Goal: Task Accomplishment & Management: Use online tool/utility

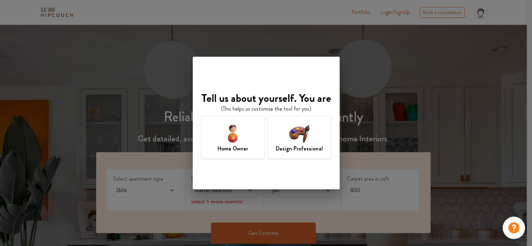
click at [282, 142] on div "Design Professional" at bounding box center [299, 137] width 64 height 43
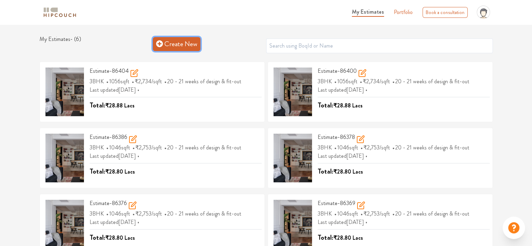
click at [178, 46] on link "Create New" at bounding box center [177, 44] width 48 height 14
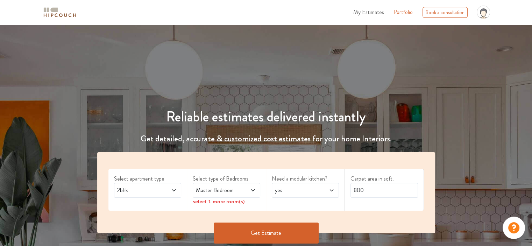
click at [172, 192] on icon at bounding box center [174, 190] width 6 height 6
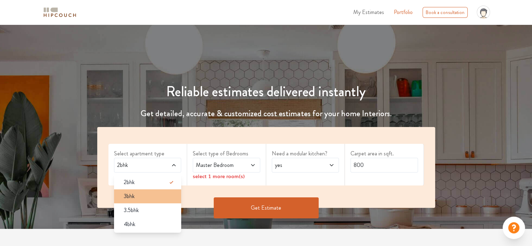
scroll to position [10, 0]
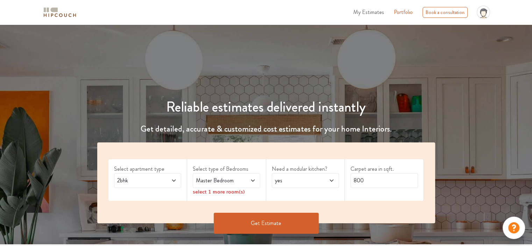
click at [212, 178] on span "Master Bedroom" at bounding box center [217, 180] width 46 height 8
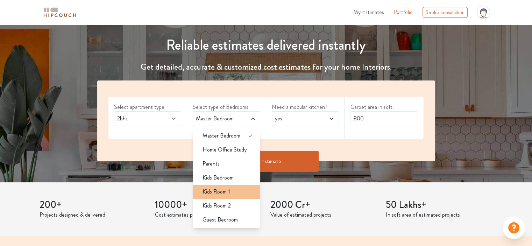
scroll to position [73, 0]
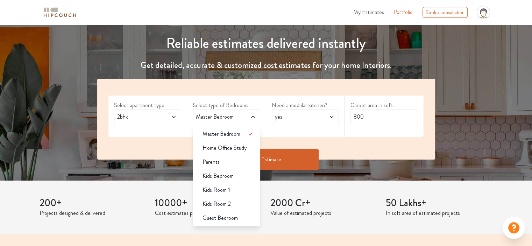
click at [272, 116] on div "yes" at bounding box center [305, 116] width 67 height 15
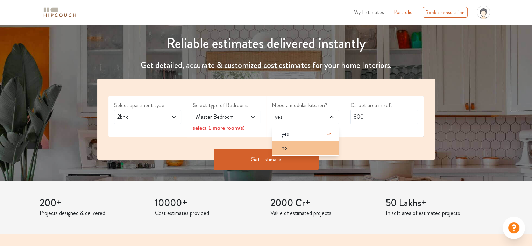
click at [280, 154] on li "no" at bounding box center [305, 148] width 67 height 14
click at [157, 106] on label "Select apartment type" at bounding box center [147, 105] width 67 height 8
click at [160, 118] on span "2bhk" at bounding box center [139, 117] width 46 height 8
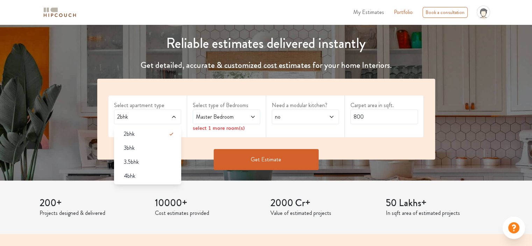
click at [210, 115] on span "Master Bedroom" at bounding box center [217, 117] width 46 height 8
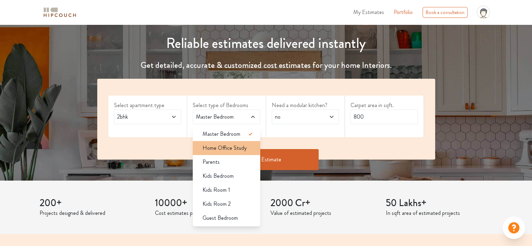
click at [233, 145] on span "Home Office Study" at bounding box center [224, 148] width 44 height 8
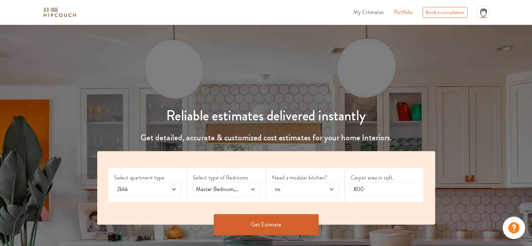
scroll to position [0, 0]
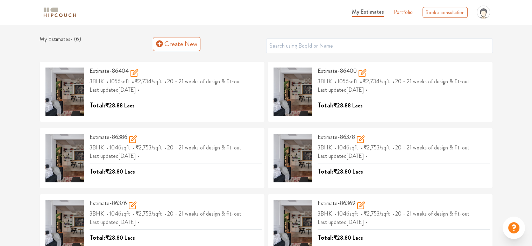
click at [352, 59] on div "My Estimates - ( 6 ) Create New Estimate-86404 3BHK 1056 sqft ₹2,734 /sqft 20 -…" at bounding box center [265, 148] width 453 height 224
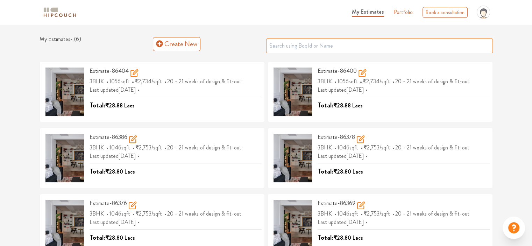
click at [357, 51] on input "text" at bounding box center [379, 45] width 226 height 15
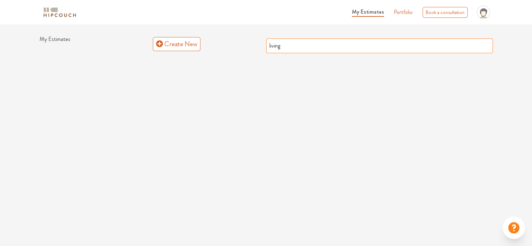
type input "living"
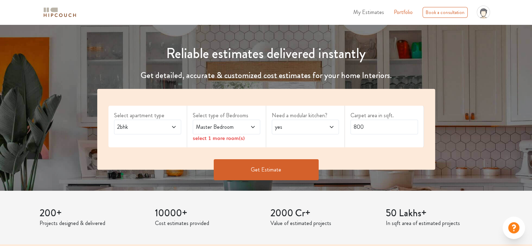
scroll to position [55, 0]
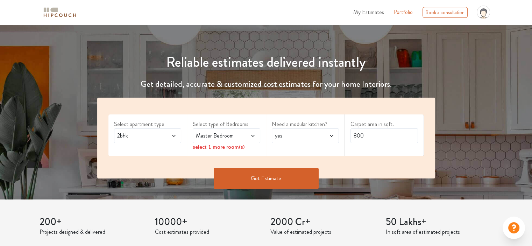
click at [165, 135] on span at bounding box center [168, 135] width 15 height 8
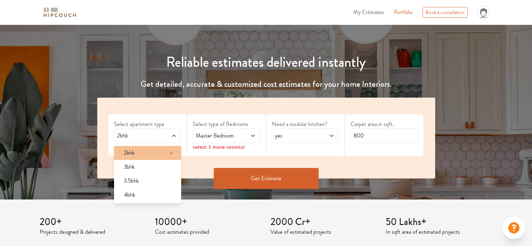
click at [150, 151] on div "2bhk" at bounding box center [149, 153] width 63 height 8
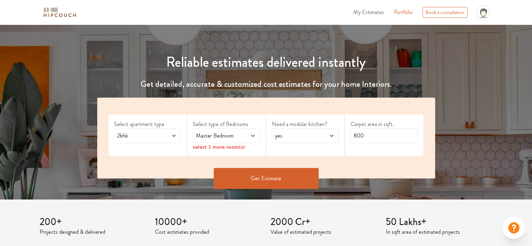
click at [226, 137] on span "Master Bedroom" at bounding box center [217, 135] width 46 height 8
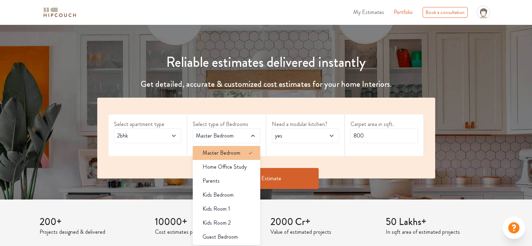
click at [244, 155] on div "Master Bedroom" at bounding box center [228, 153] width 63 height 8
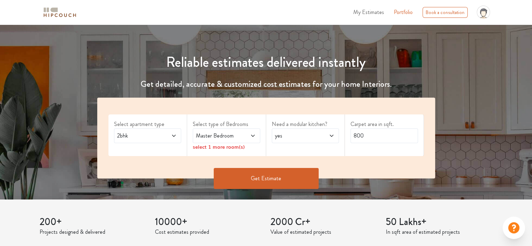
click at [308, 138] on span "yes" at bounding box center [296, 135] width 46 height 8
click at [285, 160] on li "no" at bounding box center [305, 167] width 67 height 14
drag, startPoint x: 370, startPoint y: 132, endPoint x: 319, endPoint y: 127, distance: 52.0
click at [319, 127] on div "Select apartment type 2bhk Select type of Bedrooms Master Bedroom select 1 more…" at bounding box center [266, 138] width 338 height 81
type input "350"
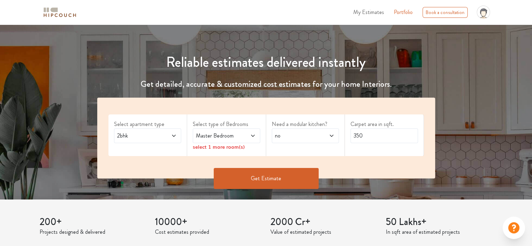
click at [231, 181] on button "Get Estimate" at bounding box center [266, 178] width 105 height 21
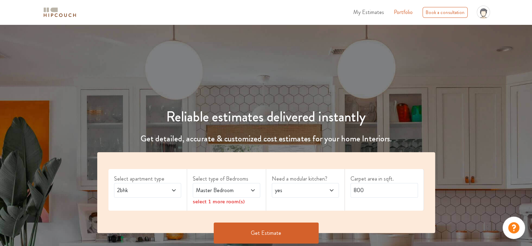
click at [235, 195] on div "Master Bedroom" at bounding box center [226, 190] width 67 height 15
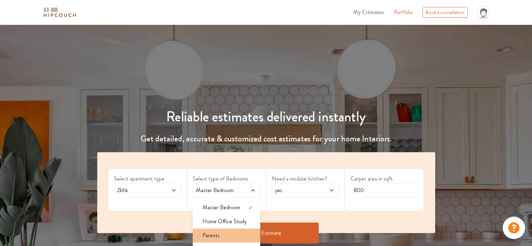
click at [223, 232] on div "Parents" at bounding box center [228, 235] width 63 height 8
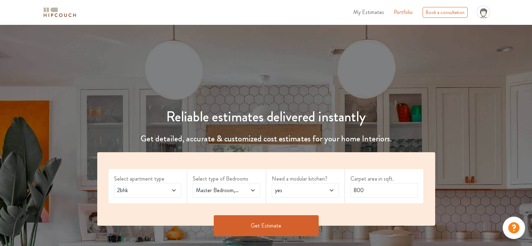
click at [274, 225] on button "Get Estimate" at bounding box center [266, 225] width 105 height 21
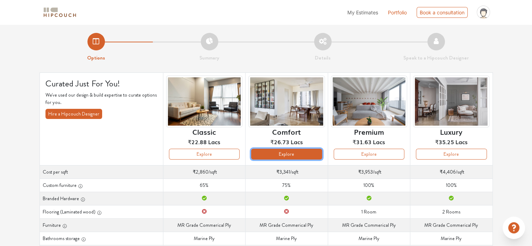
click at [280, 151] on button "Explore" at bounding box center [286, 154] width 71 height 11
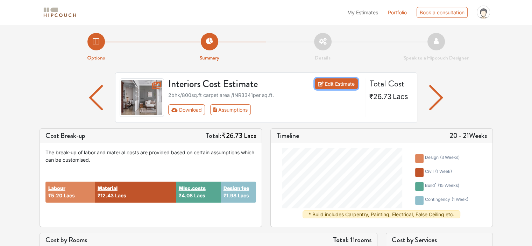
click at [338, 82] on link "Edit Estimate" at bounding box center [336, 83] width 43 height 11
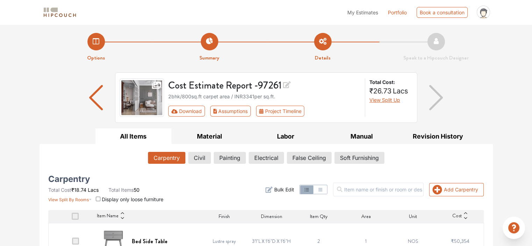
click at [91, 102] on img "button" at bounding box center [96, 97] width 14 height 25
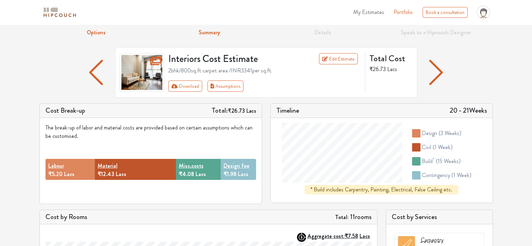
scroll to position [30, 0]
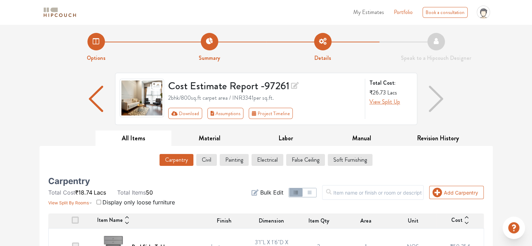
click at [103, 46] on li "Options" at bounding box center [95, 47] width 113 height 29
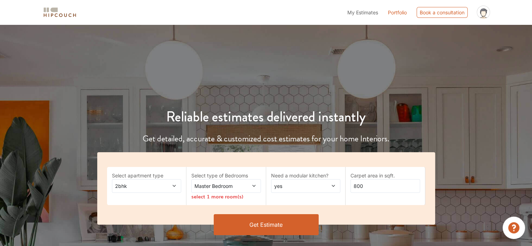
click at [225, 186] on span "Master Bedroom" at bounding box center [216, 185] width 47 height 7
click at [140, 187] on span "2bhk" at bounding box center [137, 185] width 47 height 7
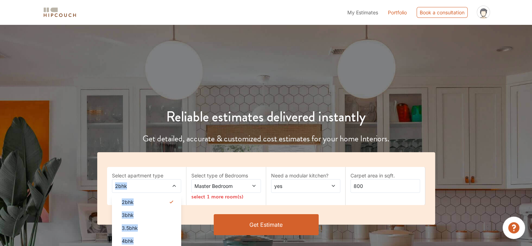
click at [140, 187] on span "2bhk" at bounding box center [137, 185] width 47 height 7
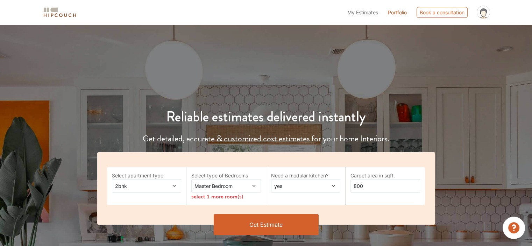
click at [147, 173] on label "Select apartment type" at bounding box center [147, 175] width 70 height 7
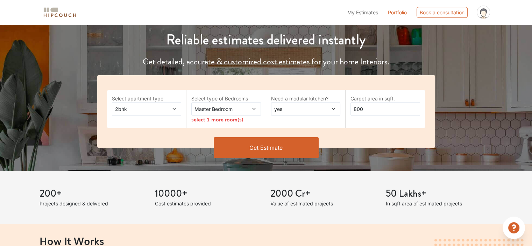
scroll to position [94, 0]
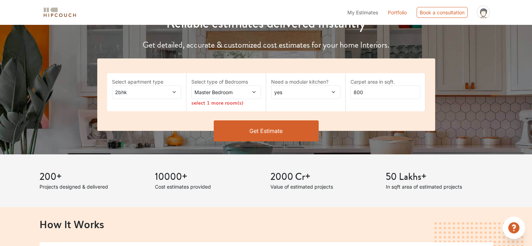
click at [373, 9] on span "My Estimates" at bounding box center [362, 12] width 31 height 6
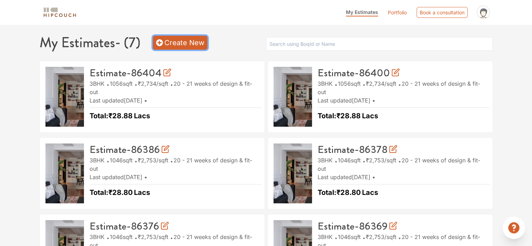
click at [177, 48] on link "Create New" at bounding box center [180, 43] width 55 height 14
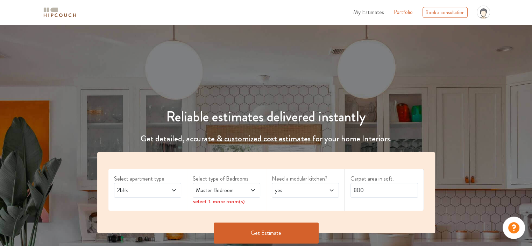
click at [221, 193] on span "Master Bedroom" at bounding box center [217, 190] width 46 height 8
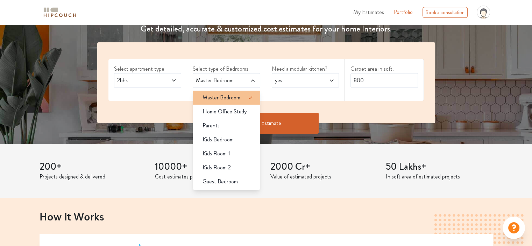
scroll to position [110, 0]
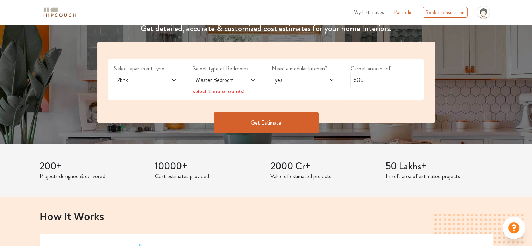
click at [42, 145] on div "200+ Projects designed & delivered 10000+ Cost estimates provided 2000 Cr+ Valu…" at bounding box center [265, 171] width 461 height 54
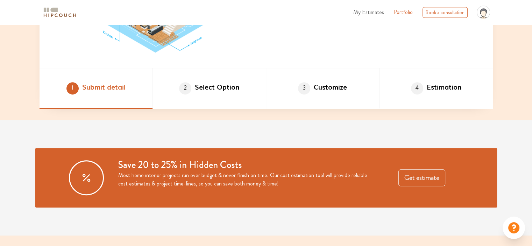
scroll to position [287, 0]
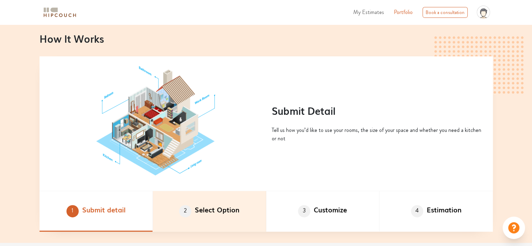
click at [207, 209] on li "2 Select Option" at bounding box center [209, 211] width 113 height 41
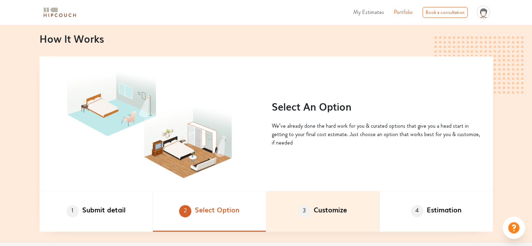
click at [301, 215] on span "3" at bounding box center [304, 211] width 12 height 12
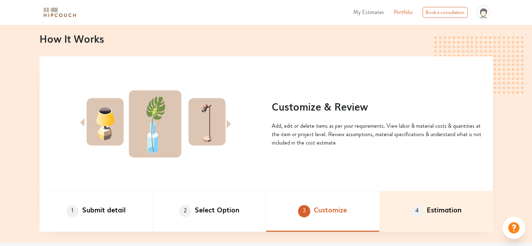
click at [405, 221] on li "4 Estimation" at bounding box center [435, 211] width 113 height 41
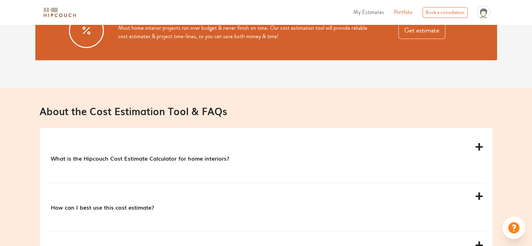
scroll to position [557, 0]
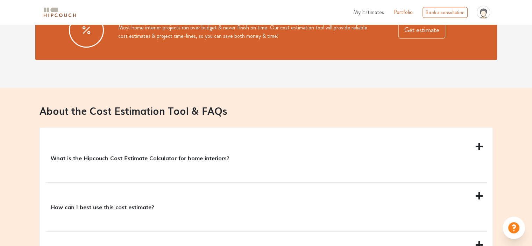
click at [388, 146] on div "What is the Hipcouch Cost Estimate Calculator for home interiors?" at bounding box center [265, 157] width 441 height 49
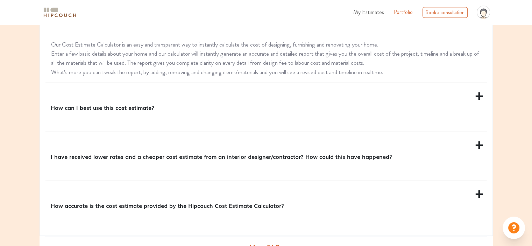
scroll to position [718, 0]
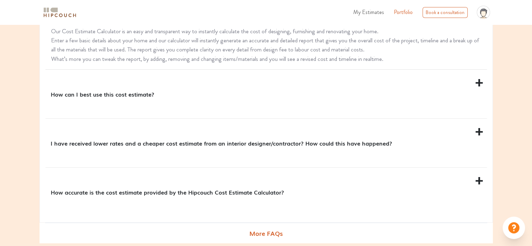
click at [367, 183] on div "How accurate is the cost estimate provided by the Hipcouch Cost Estimate Calcul…" at bounding box center [265, 191] width 441 height 49
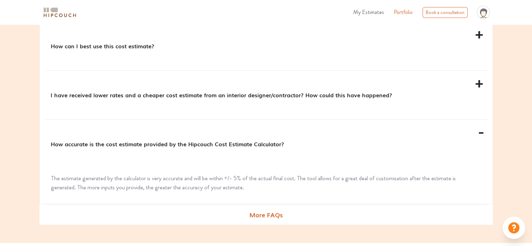
click at [375, 75] on div "I have received lower rates and a cheaper cost estimate from an interior design…" at bounding box center [265, 95] width 441 height 49
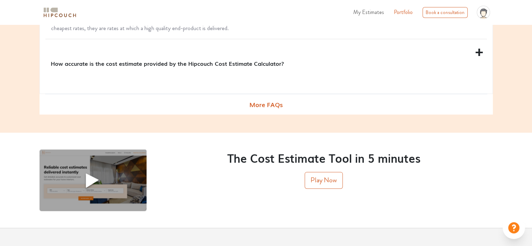
scroll to position [843, 0]
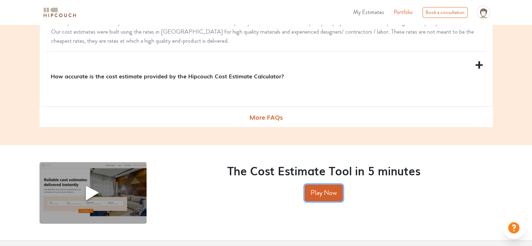
click at [323, 201] on button "Play Now" at bounding box center [323, 192] width 38 height 17
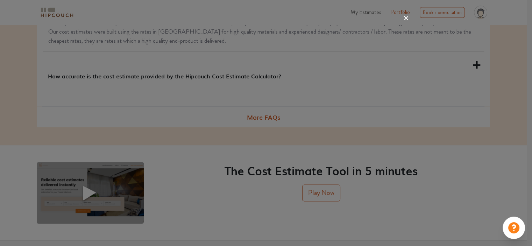
click at [403, 16] on icon at bounding box center [405, 18] width 11 height 11
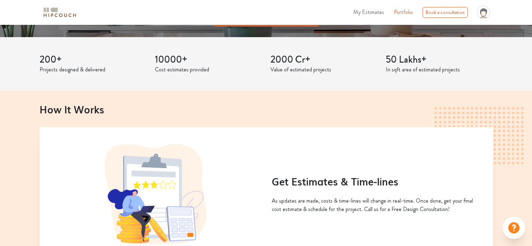
scroll to position [0, 0]
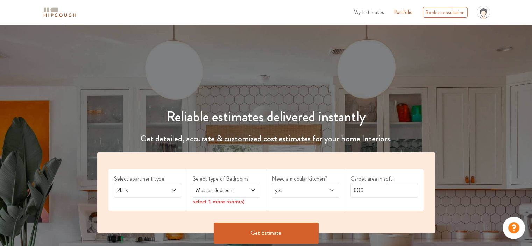
click at [374, 9] on span "My Estimates" at bounding box center [368, 12] width 31 height 8
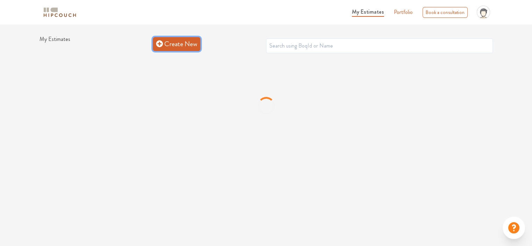
click at [183, 42] on link "Create New" at bounding box center [177, 44] width 48 height 14
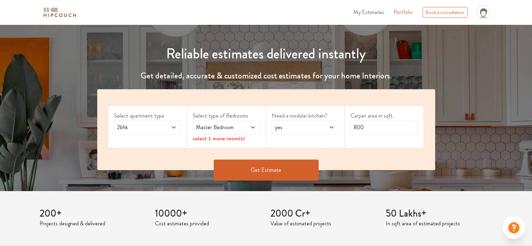
scroll to position [80, 0]
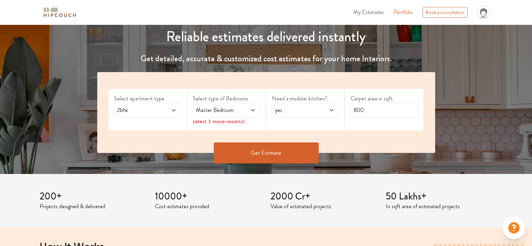
click at [235, 104] on div "Master Bedroom" at bounding box center [226, 110] width 67 height 15
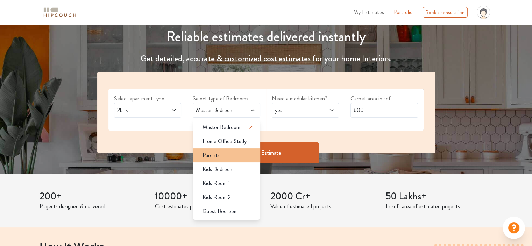
click at [221, 158] on div "Parents" at bounding box center [228, 155] width 63 height 8
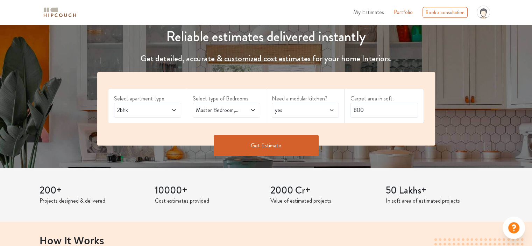
click at [274, 145] on button "Get Estimate" at bounding box center [266, 145] width 105 height 21
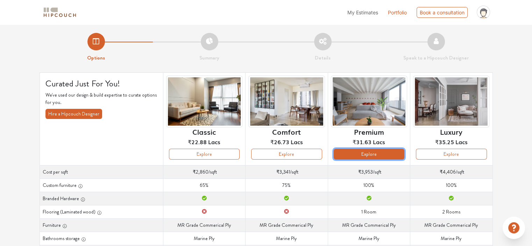
click at [366, 151] on button "Explore" at bounding box center [368, 154] width 71 height 11
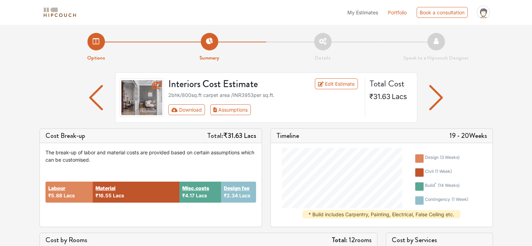
click at [432, 108] on img "button" at bounding box center [436, 97] width 14 height 25
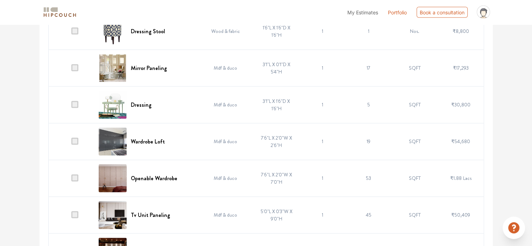
scroll to position [1437, 0]
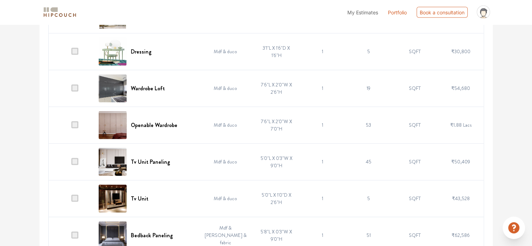
click at [78, 158] on span at bounding box center [74, 161] width 7 height 7
click at [71, 163] on input "checkbox" at bounding box center [71, 163] width 0 height 0
click at [75, 196] on span at bounding box center [74, 198] width 7 height 7
click at [71, 200] on input "checkbox" at bounding box center [71, 200] width 0 height 0
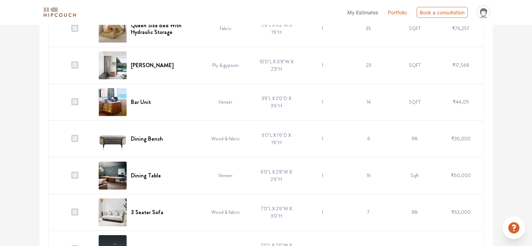
scroll to position [1681, 0]
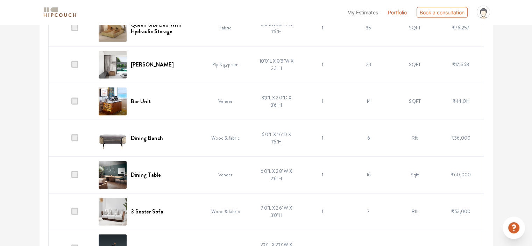
click at [78, 61] on span at bounding box center [74, 64] width 7 height 7
click at [71, 66] on input "checkbox" at bounding box center [71, 66] width 0 height 0
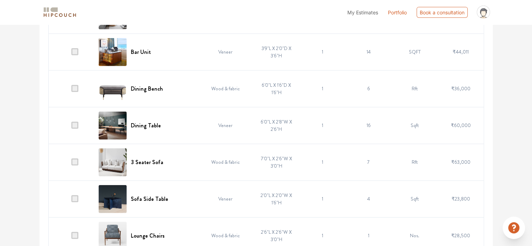
scroll to position [1736, 0]
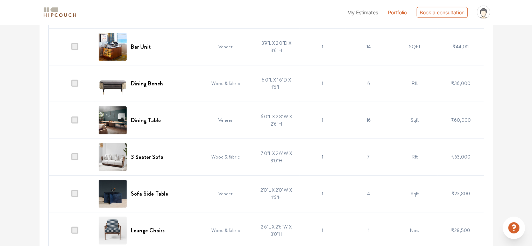
click at [74, 193] on td at bounding box center [71, 193] width 46 height 37
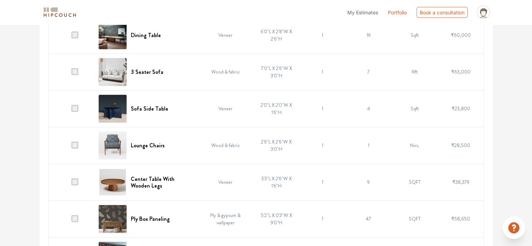
scroll to position [1823, 0]
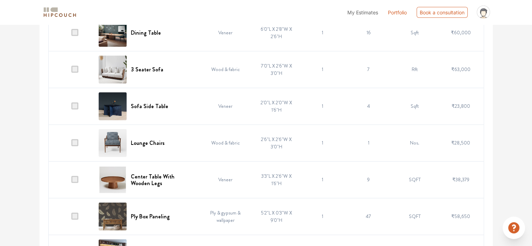
drag, startPoint x: 77, startPoint y: 99, endPoint x: 78, endPoint y: 106, distance: 6.9
click at [78, 106] on td at bounding box center [71, 106] width 46 height 37
click at [78, 106] on span at bounding box center [74, 105] width 7 height 7
click at [71, 108] on input "checkbox" at bounding box center [71, 108] width 0 height 0
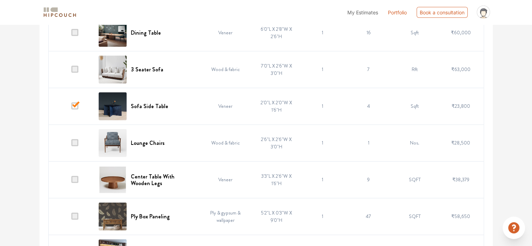
click at [77, 139] on span at bounding box center [74, 142] width 7 height 7
click at [71, 144] on input "checkbox" at bounding box center [71, 144] width 0 height 0
click at [76, 176] on span at bounding box center [74, 179] width 7 height 7
click at [71, 181] on input "checkbox" at bounding box center [71, 181] width 0 height 0
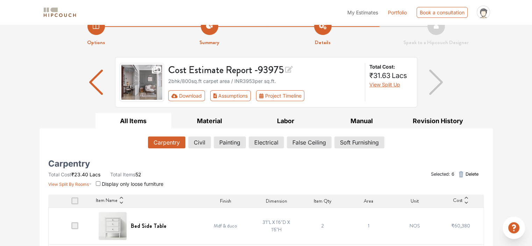
scroll to position [0, 0]
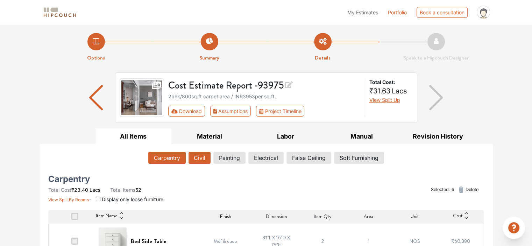
click at [196, 154] on button "Civil" at bounding box center [199, 158] width 22 height 12
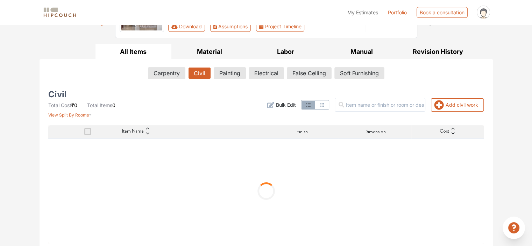
scroll to position [87, 0]
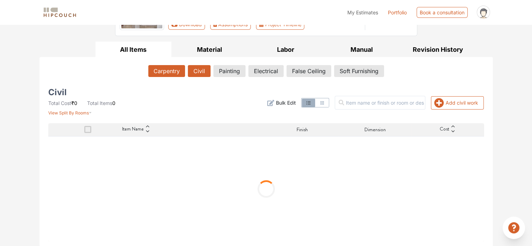
click at [161, 69] on button "Carpentry" at bounding box center [166, 71] width 37 height 12
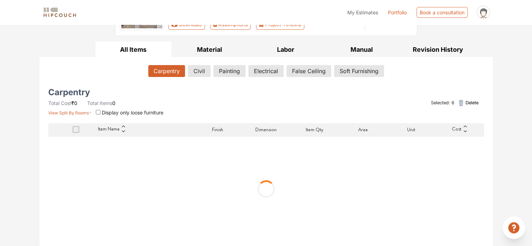
click at [161, 69] on button "Carpentry" at bounding box center [166, 71] width 37 height 12
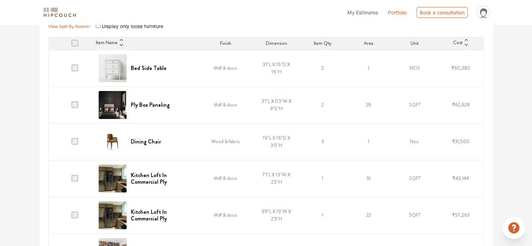
scroll to position [43, 0]
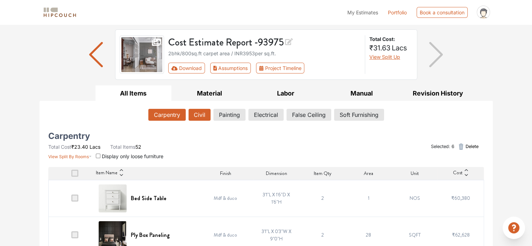
click at [202, 120] on button "Civil" at bounding box center [199, 115] width 22 height 12
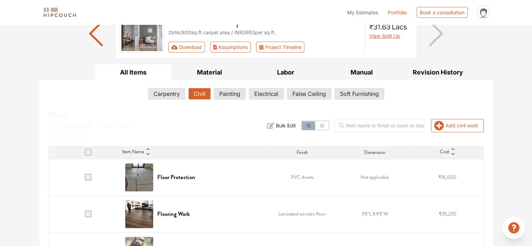
scroll to position [92, 0]
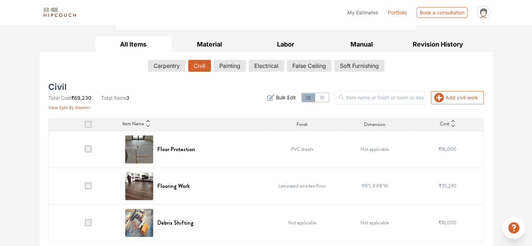
click at [85, 148] on span at bounding box center [88, 148] width 7 height 7
click at [85, 151] on input "checkbox" at bounding box center [85, 151] width 0 height 0
click at [227, 63] on button "Painting" at bounding box center [229, 66] width 31 height 12
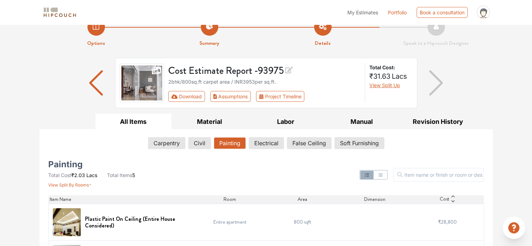
scroll to position [0, 0]
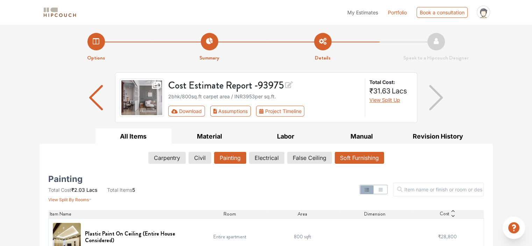
click at [358, 157] on button "Soft Furnishing" at bounding box center [358, 158] width 49 height 12
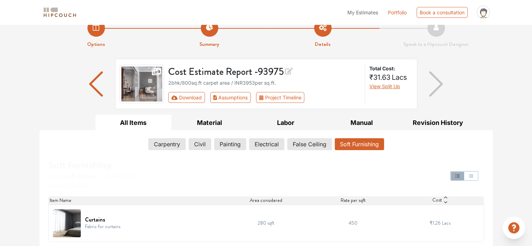
scroll to position [14, 0]
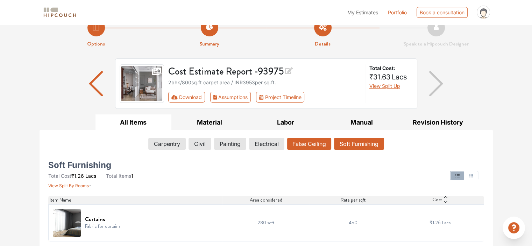
click at [319, 146] on button "False Ceiling" at bounding box center [309, 144] width 44 height 12
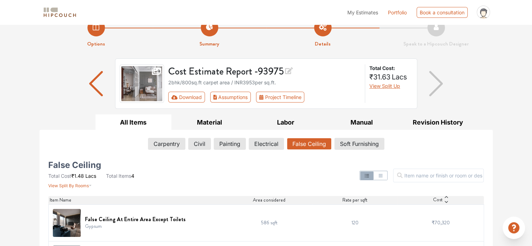
scroll to position [0, 0]
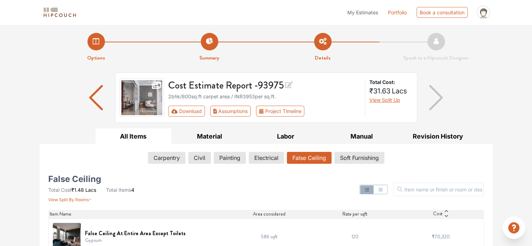
click at [433, 96] on img "button" at bounding box center [436, 97] width 14 height 25
click at [439, 94] on img "button" at bounding box center [436, 97] width 14 height 25
click at [207, 138] on button "Material" at bounding box center [209, 136] width 76 height 16
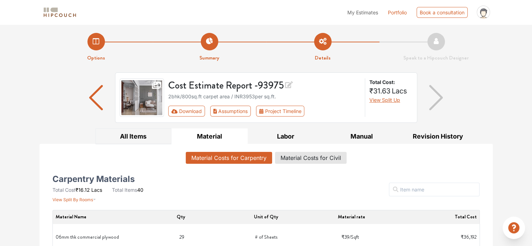
click at [136, 137] on button "All Items" at bounding box center [133, 136] width 76 height 16
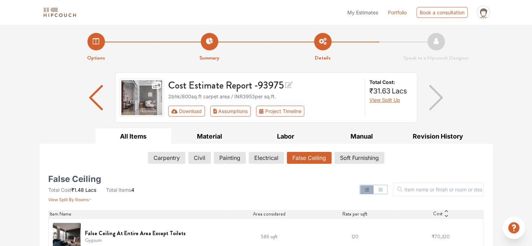
click at [136, 137] on button "All Items" at bounding box center [133, 136] width 76 height 16
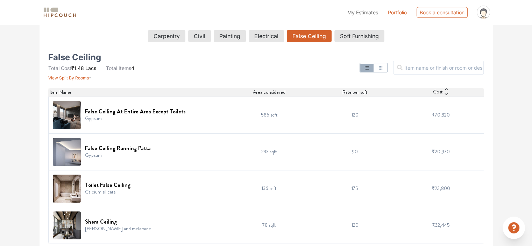
scroll to position [121, 0]
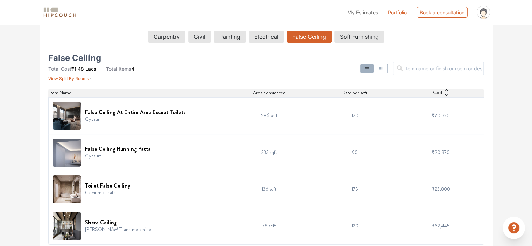
click at [353, 150] on td "90" at bounding box center [355, 152] width 86 height 37
click at [75, 112] on img at bounding box center [67, 116] width 28 height 28
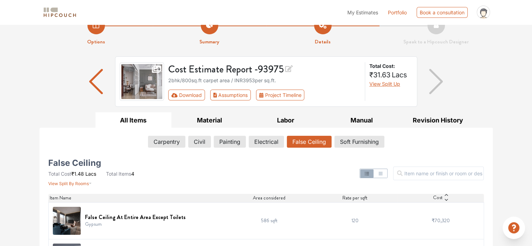
scroll to position [15, 0]
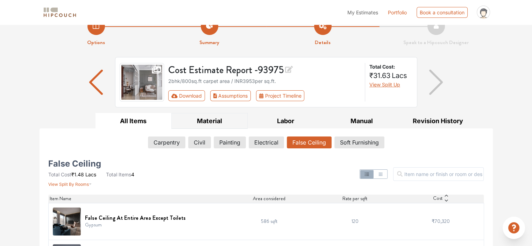
click at [213, 126] on button "Material" at bounding box center [209, 121] width 76 height 16
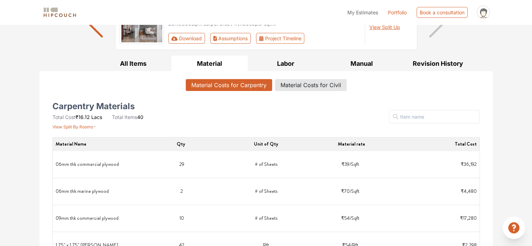
scroll to position [81, 0]
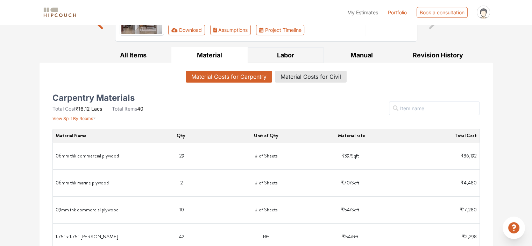
click at [289, 51] on button "Labor" at bounding box center [285, 55] width 76 height 16
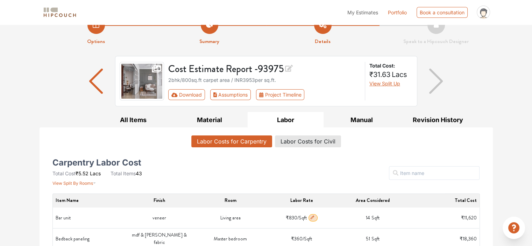
scroll to position [0, 0]
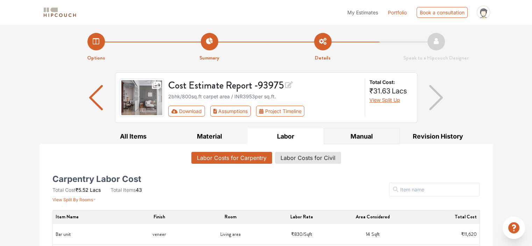
click at [359, 134] on button "Manual" at bounding box center [361, 136] width 76 height 16
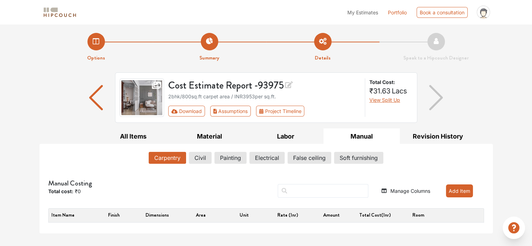
click at [436, 98] on img "button" at bounding box center [436, 97] width 14 height 25
click at [425, 132] on button "Revision History" at bounding box center [437, 136] width 76 height 16
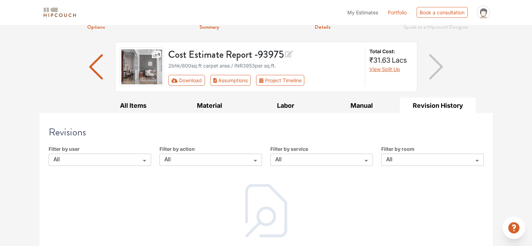
scroll to position [47, 0]
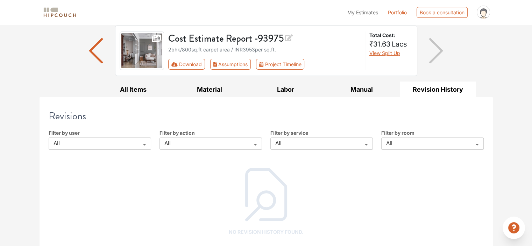
click at [130, 137] on div "Filter by user All All ​" at bounding box center [99, 139] width 111 height 21
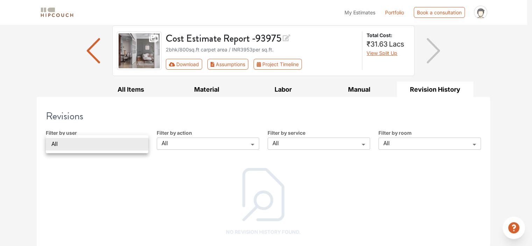
click at [134, 144] on body "My Estimates Portfolio Book a consultation profile pic Upload Boq Logout Option…" at bounding box center [266, 76] width 532 height 246
click at [177, 143] on div at bounding box center [266, 123] width 532 height 246
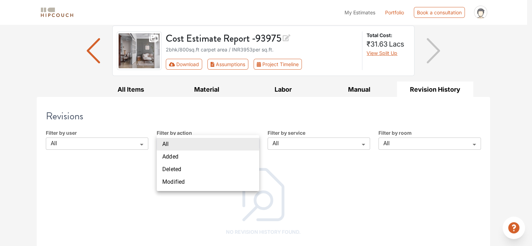
click at [177, 143] on body "My Estimates Portfolio Book a consultation profile pic Upload Boq Logout Option…" at bounding box center [266, 76] width 532 height 246
click at [302, 146] on div at bounding box center [266, 123] width 532 height 246
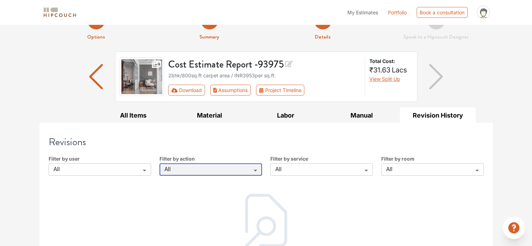
scroll to position [0, 0]
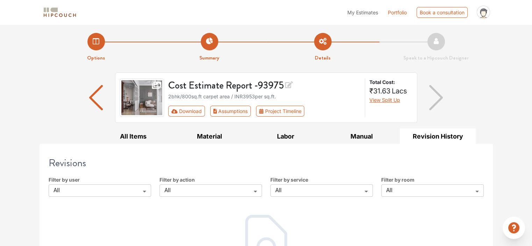
click at [439, 102] on img "button" at bounding box center [436, 97] width 14 height 25
click at [222, 110] on button "Assumptions" at bounding box center [230, 111] width 41 height 11
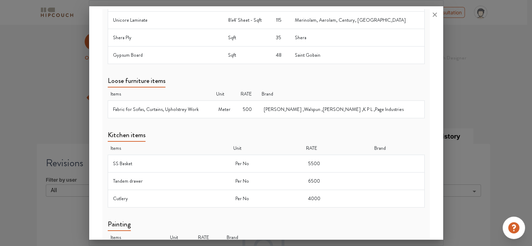
scroll to position [323, 0]
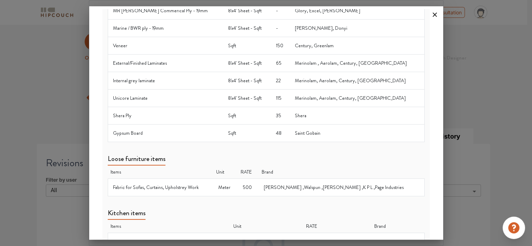
click at [437, 15] on icon at bounding box center [434, 14] width 11 height 11
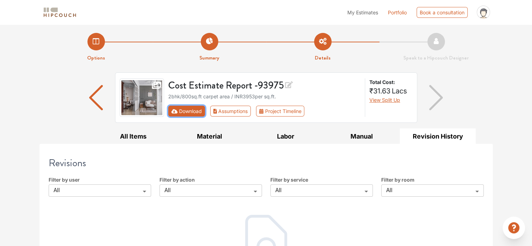
click at [196, 110] on button "Download" at bounding box center [186, 111] width 37 height 11
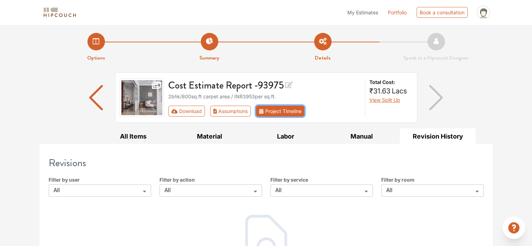
click at [291, 111] on button "Project Timeline" at bounding box center [280, 111] width 48 height 11
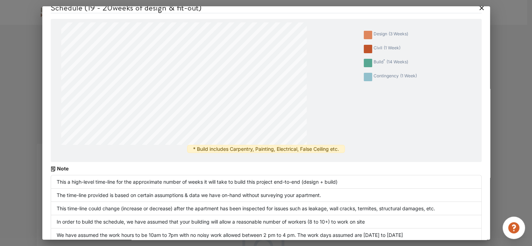
scroll to position [0, 0]
